Goal: Find contact information: Find contact information

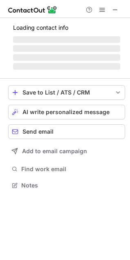
scroll to position [185, 130]
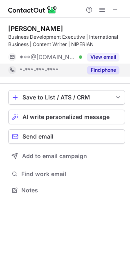
click at [107, 70] on button "Find phone" at bounding box center [103, 70] width 32 height 8
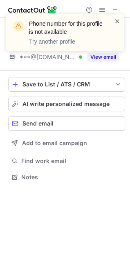
scroll to position [172, 130]
click at [116, 17] on span at bounding box center [117, 21] width 7 height 8
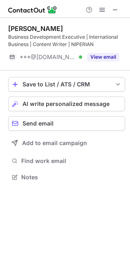
click at [109, 56] on div "Phone number for this profile is not available Try another profile" at bounding box center [65, 36] width 130 height 60
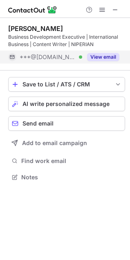
click at [100, 53] on div "View email" at bounding box center [100, 57] width 37 height 13
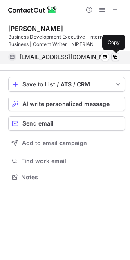
click at [115, 56] on span at bounding box center [115, 57] width 7 height 7
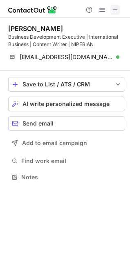
click at [113, 11] on span at bounding box center [115, 10] width 7 height 7
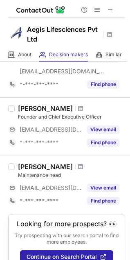
scroll to position [285, 0]
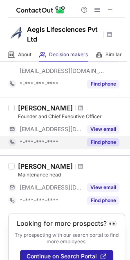
click at [102, 141] on button "Find phone" at bounding box center [103, 142] width 32 height 8
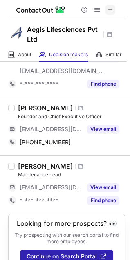
click at [113, 10] on span at bounding box center [110, 10] width 7 height 7
